Goal: Find specific page/section: Find specific page/section

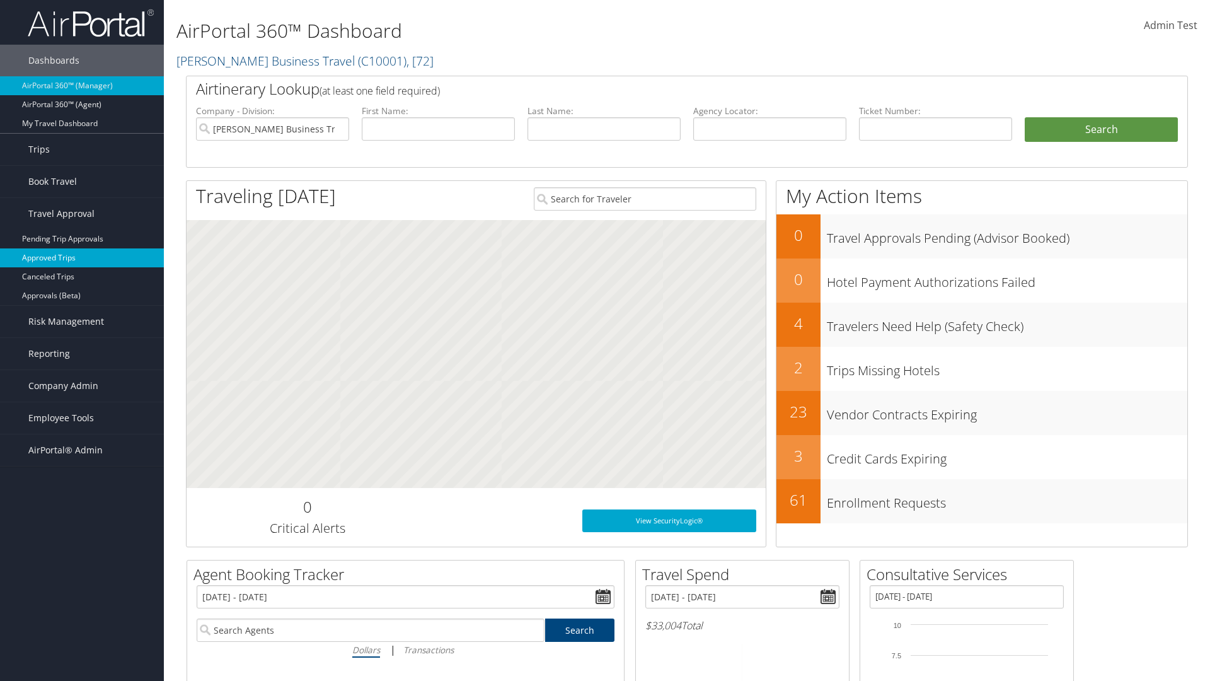
click at [82, 258] on link "Approved Trips" at bounding box center [82, 257] width 164 height 19
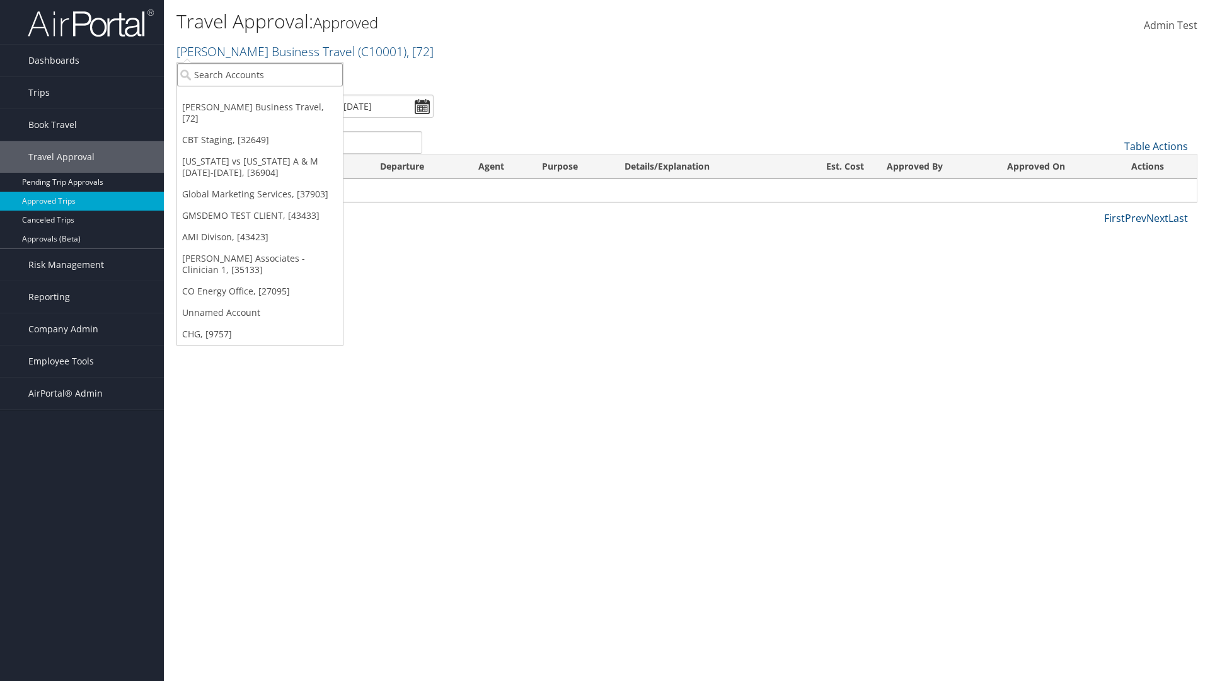
click at [260, 74] on input "search" at bounding box center [260, 74] width 166 height 23
type input "[PERSON_NAME] Business Travel"
click at [277, 109] on div "Account" at bounding box center [277, 108] width 215 height 11
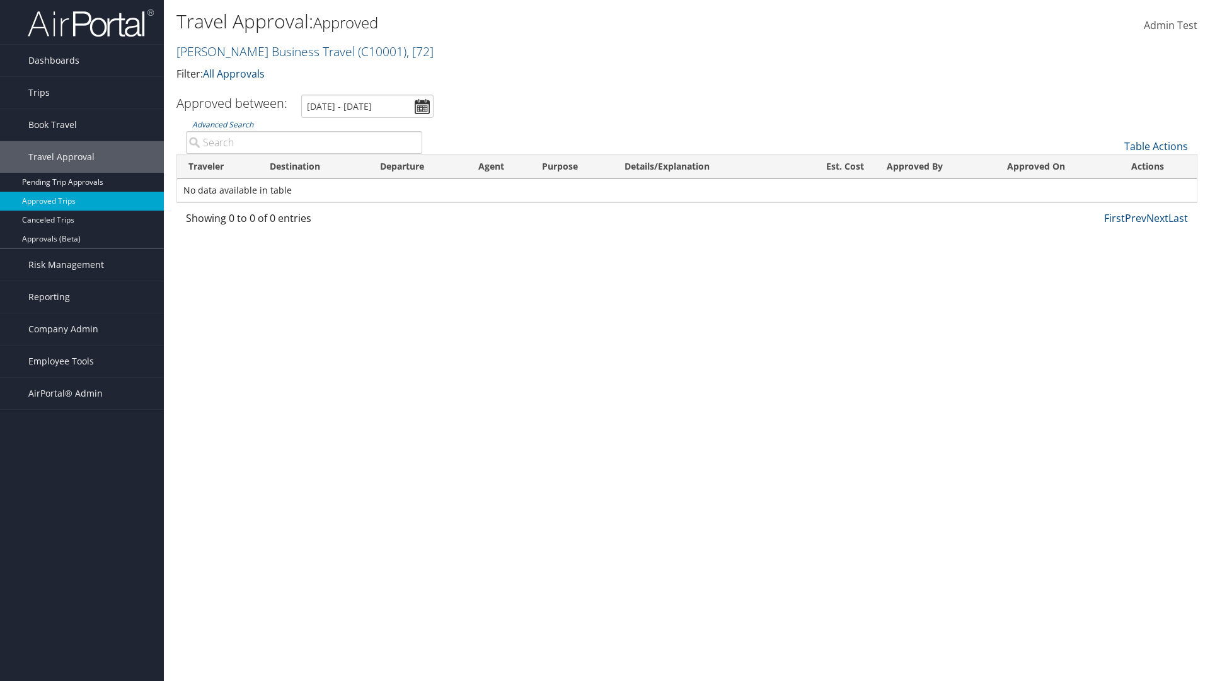
click at [304, 142] on input "Advanced Search" at bounding box center [304, 142] width 236 height 23
type input "[PERSON_NAME]"
